Goal: Information Seeking & Learning: Find specific page/section

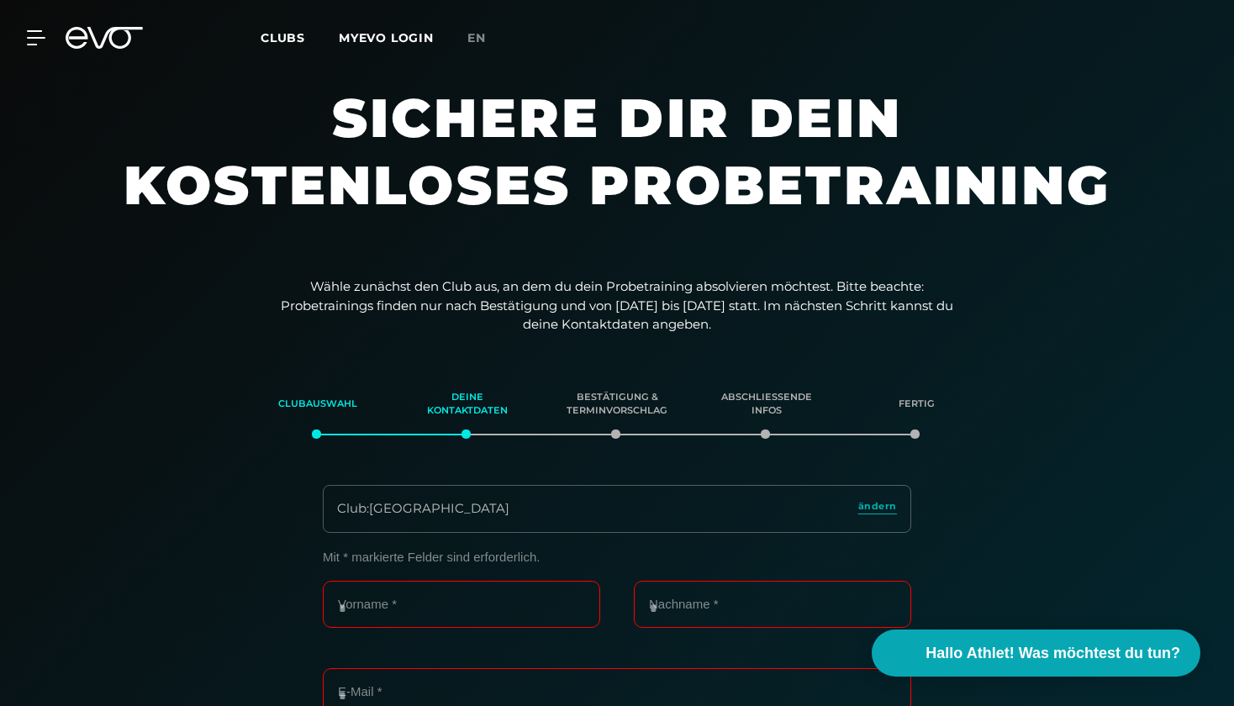
click at [272, 40] on span "Clubs" at bounding box center [283, 37] width 45 height 15
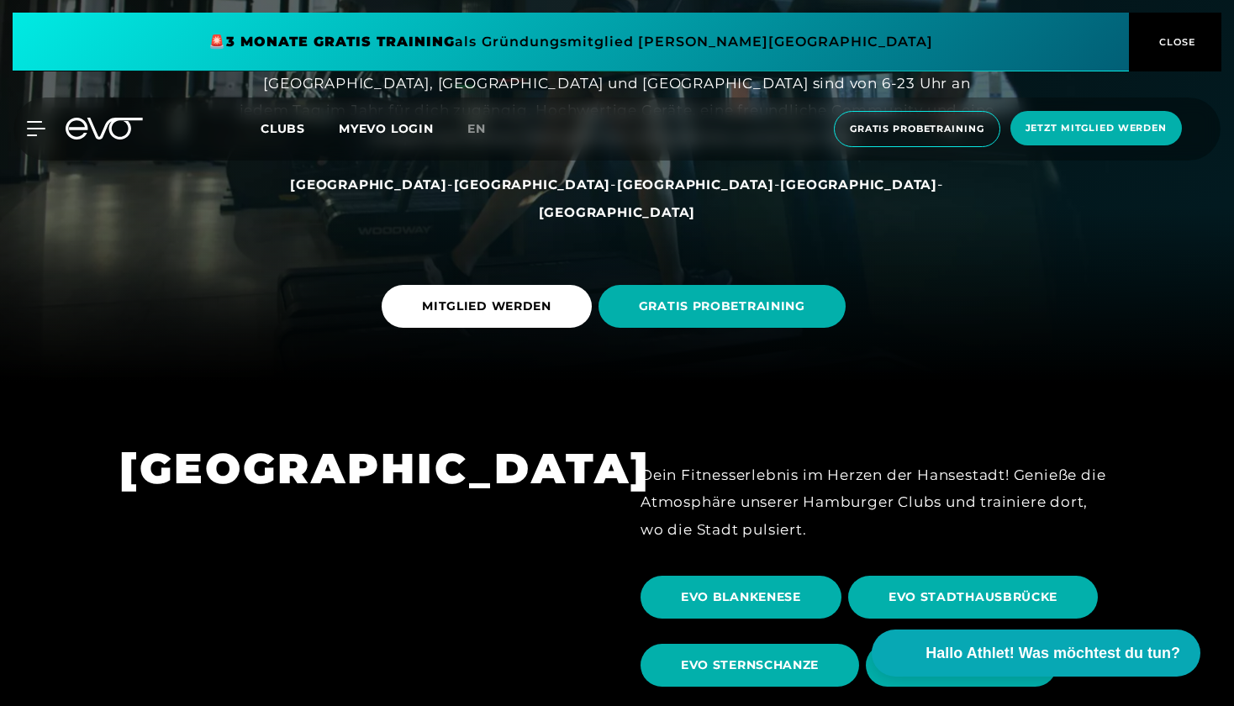
scroll to position [310, 0]
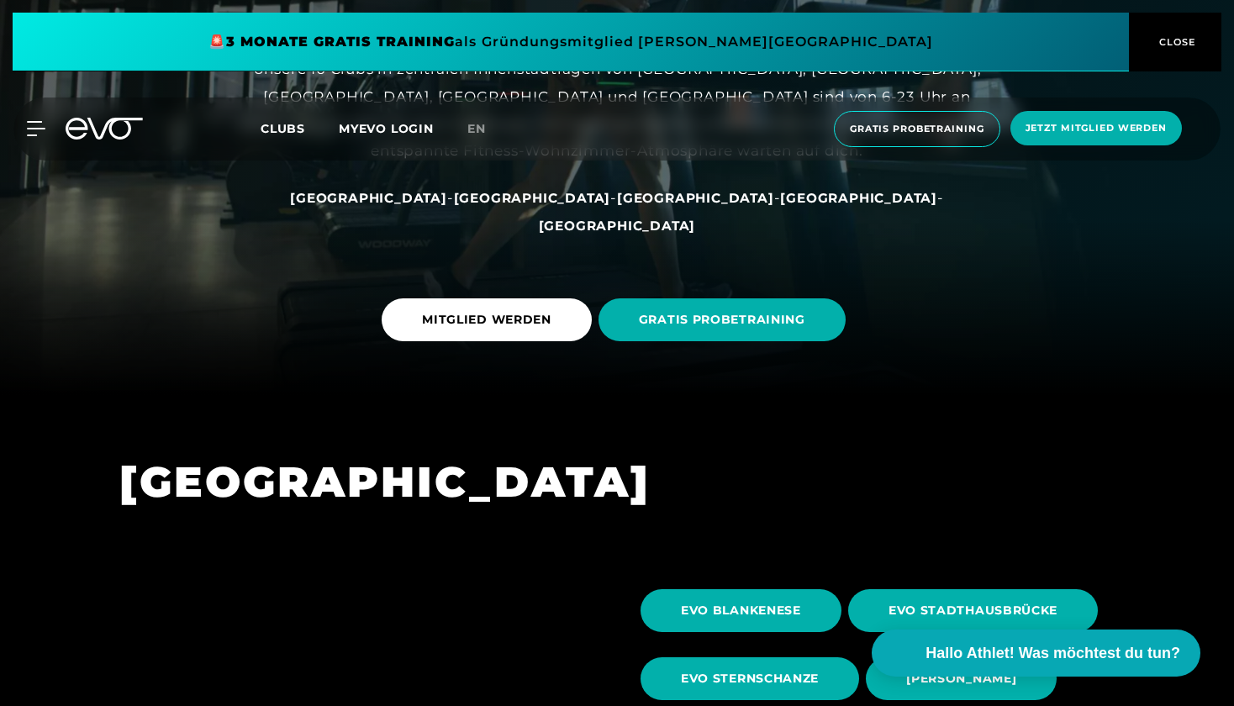
click at [422, 206] on span "[GEOGRAPHIC_DATA]" at bounding box center [368, 198] width 157 height 16
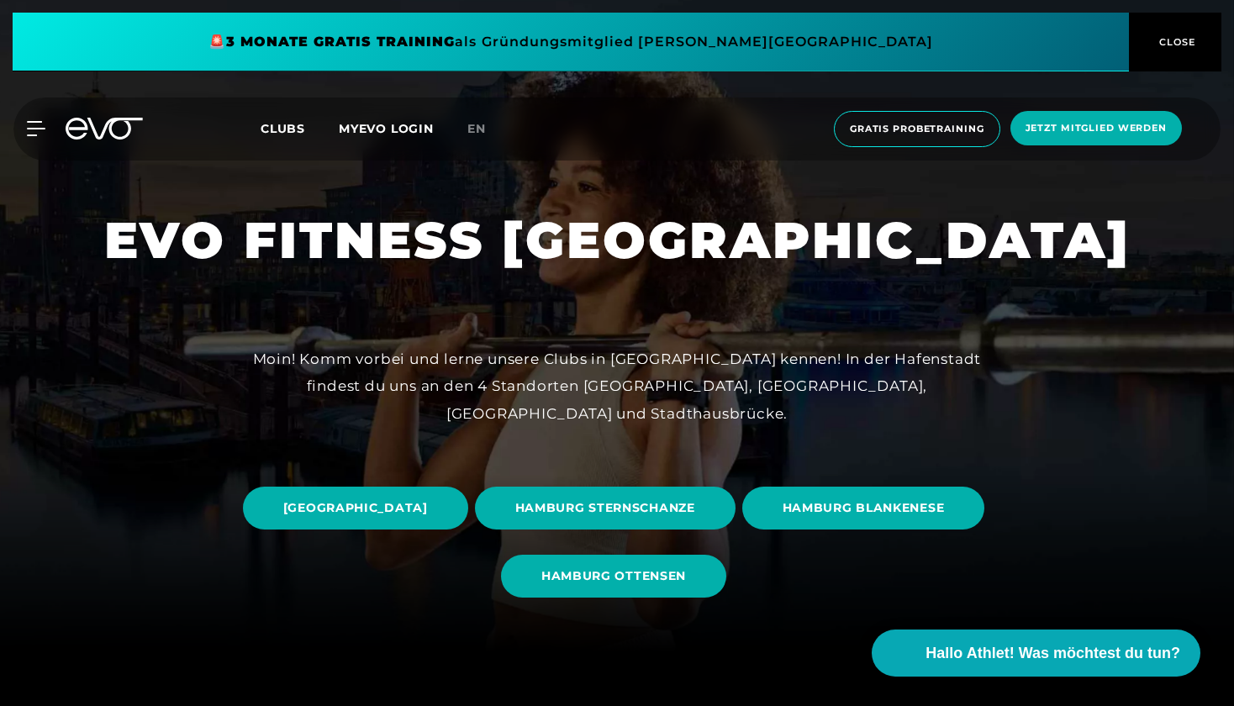
scroll to position [102, 0]
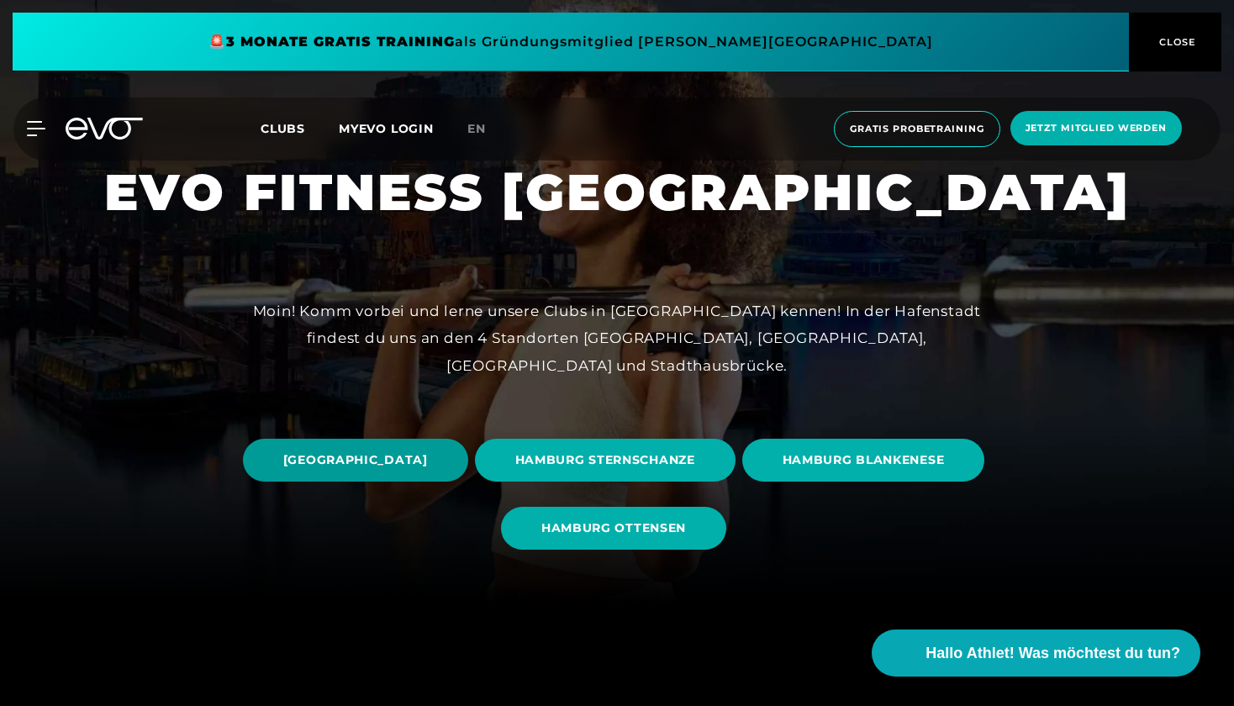
click at [428, 462] on span "[GEOGRAPHIC_DATA]" at bounding box center [355, 460] width 145 height 18
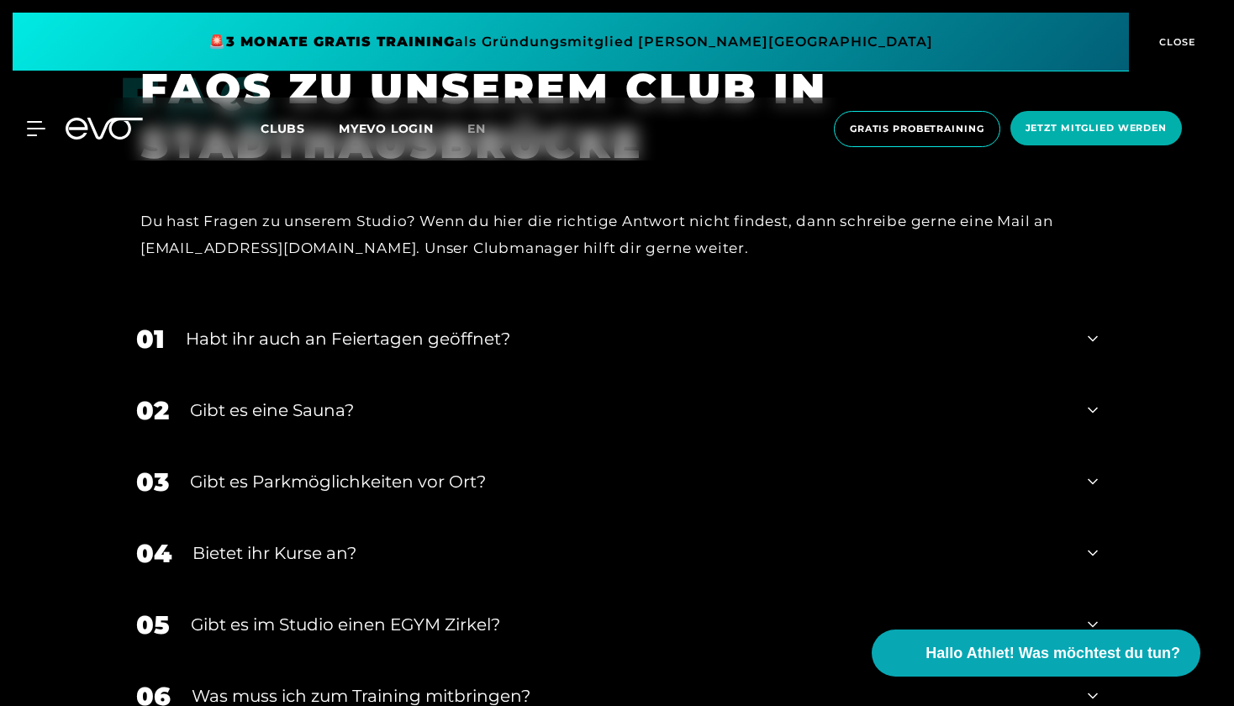
scroll to position [5878, 0]
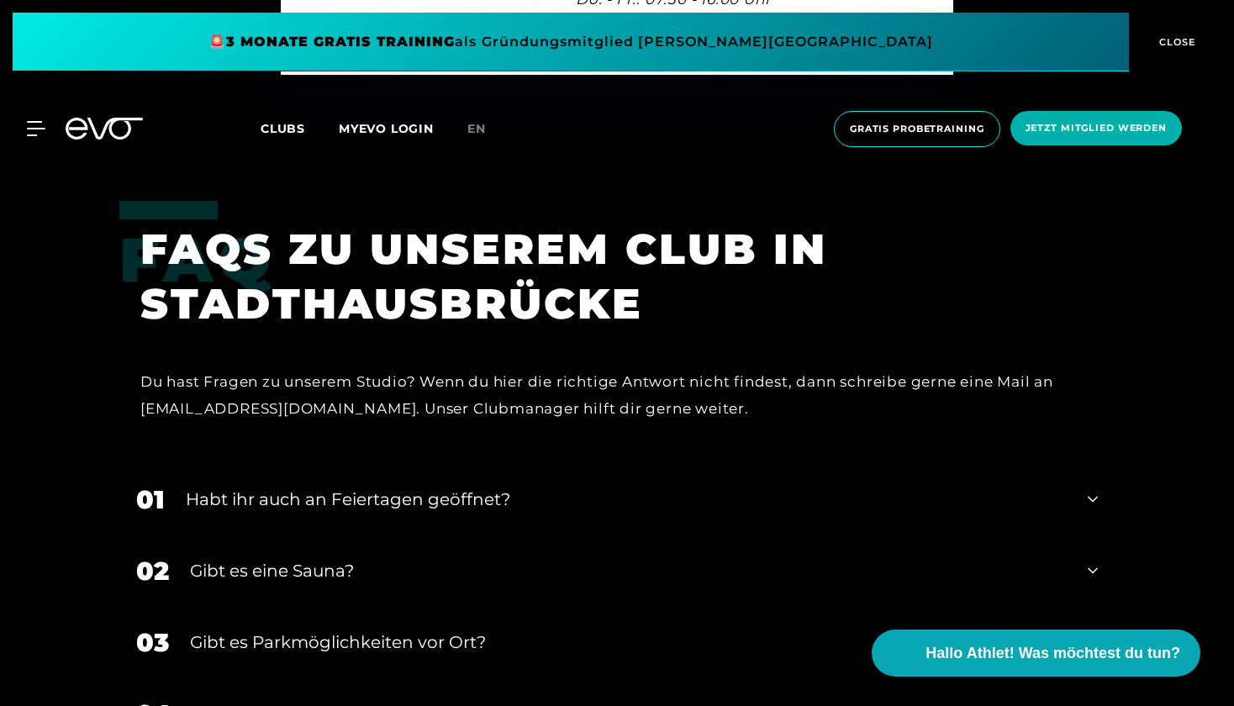
click at [301, 487] on div "Habt ihr auch an Feiertagen geöffnet?" at bounding box center [626, 499] width 881 height 25
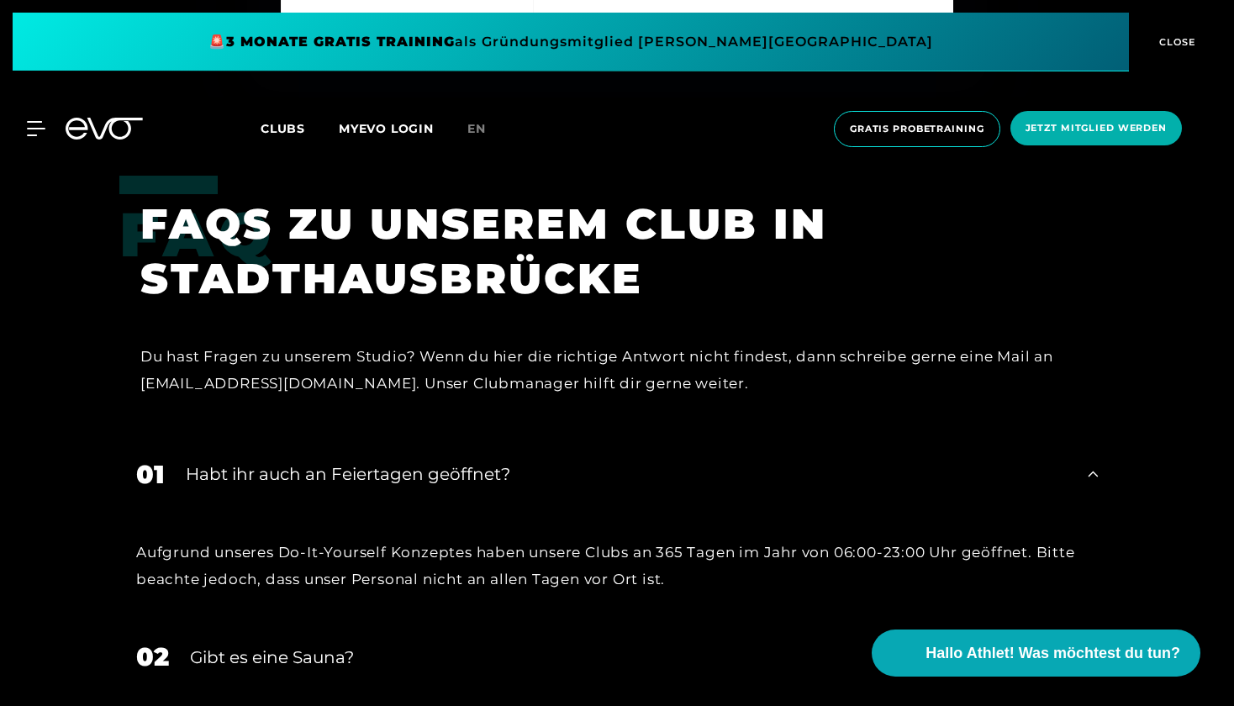
scroll to position [5913, 0]
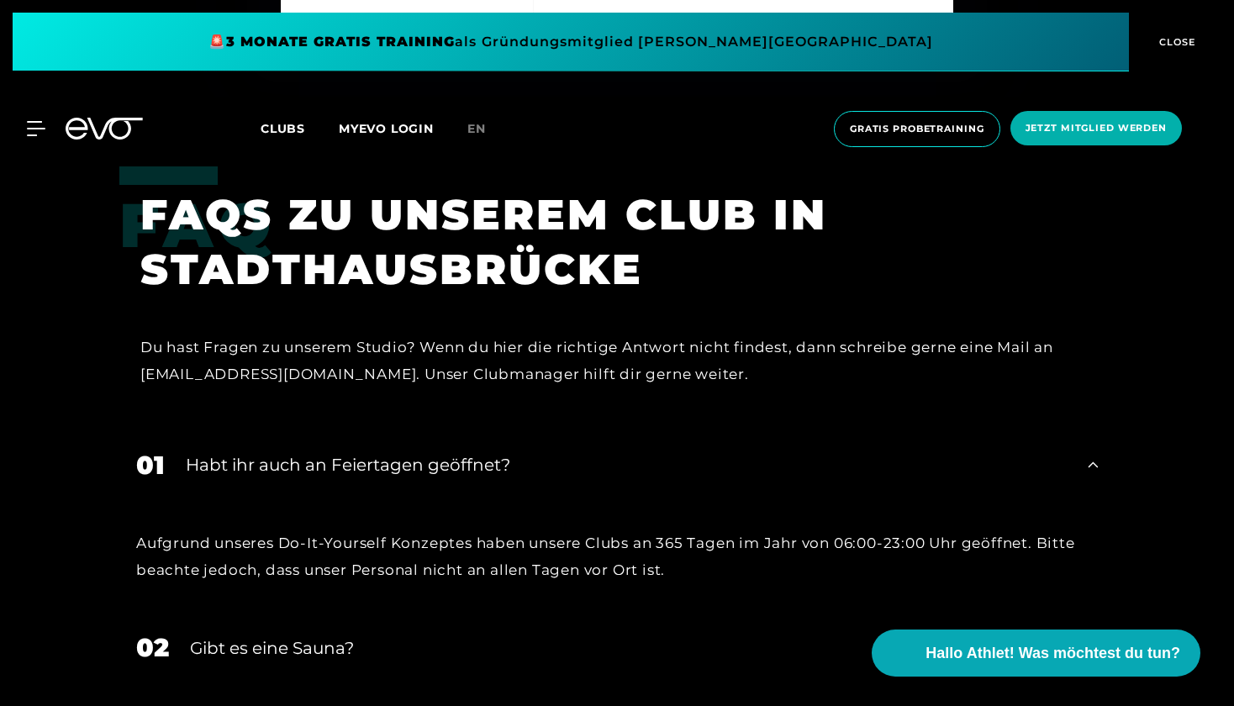
click at [863, 530] on div "Aufgrund unseres Do-It-Yourself Konzeptes haben unsere Clubs an 365 Tagen im Ja…" at bounding box center [617, 557] width 962 height 55
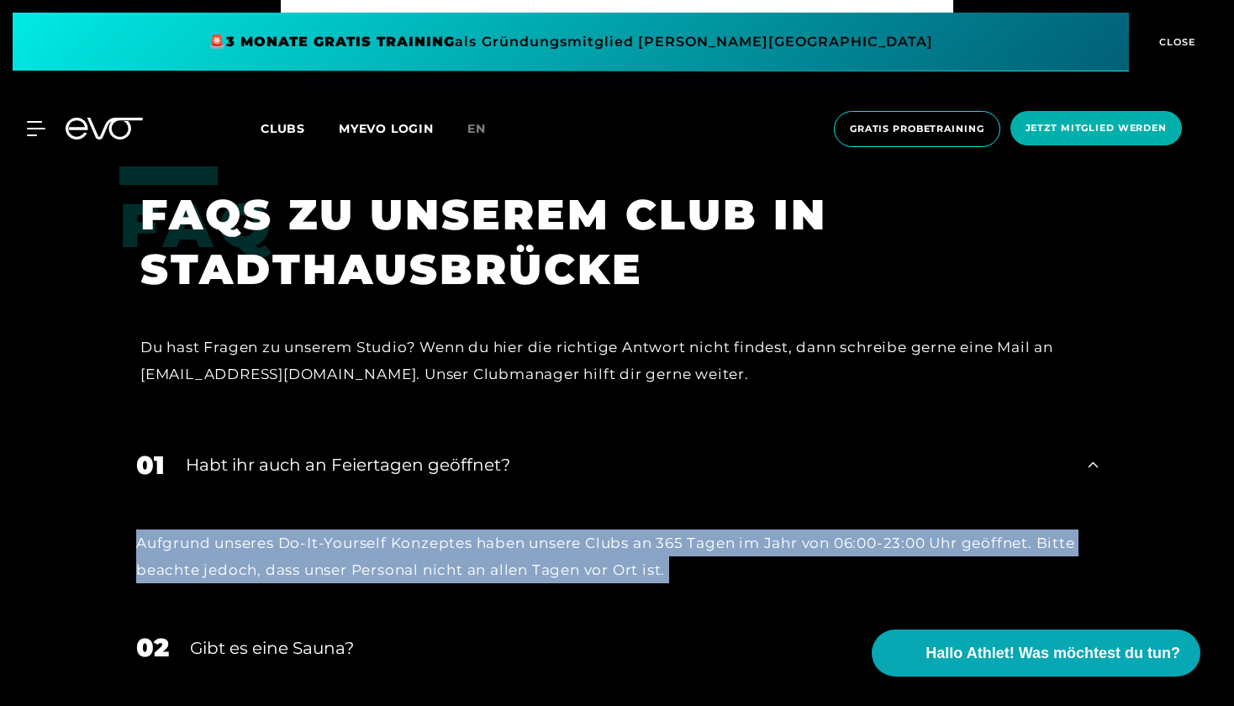
click at [863, 530] on div "Aufgrund unseres Do-It-Yourself Konzeptes haben unsere Clubs an 365 Tagen im Ja…" at bounding box center [617, 557] width 962 height 55
click at [910, 530] on div "Aufgrund unseres Do-It-Yourself Konzeptes haben unsere Clubs an 365 Tagen im Ja…" at bounding box center [617, 557] width 962 height 55
